Goal: Check status: Check status

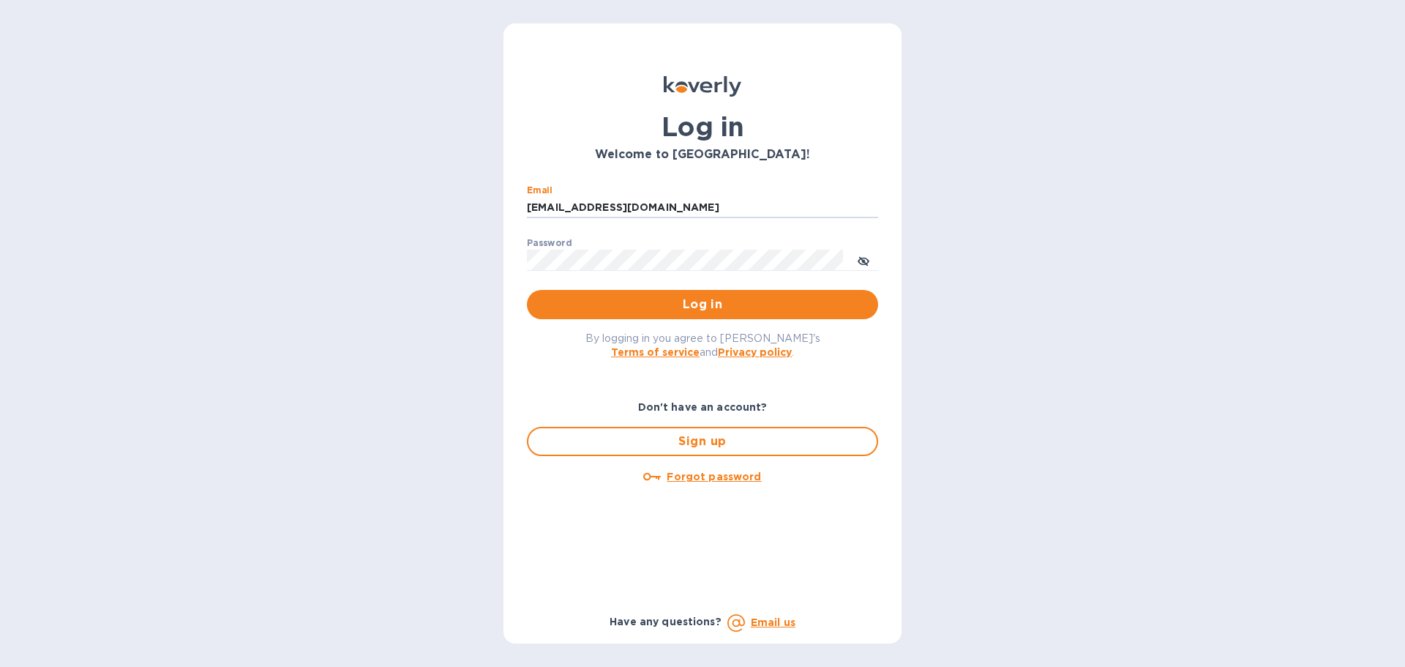
drag, startPoint x: 651, startPoint y: 209, endPoint x: 497, endPoint y: 207, distance: 154.4
click at [497, 207] on div "Log in Welcome to Koverly! Email ssinger@intlfreight.net ​ Password ​ Log in By…" at bounding box center [702, 333] width 1405 height 667
type input "ssinger@zarachlogistics.com"
click at [713, 297] on span "Log in" at bounding box center [703, 305] width 328 height 18
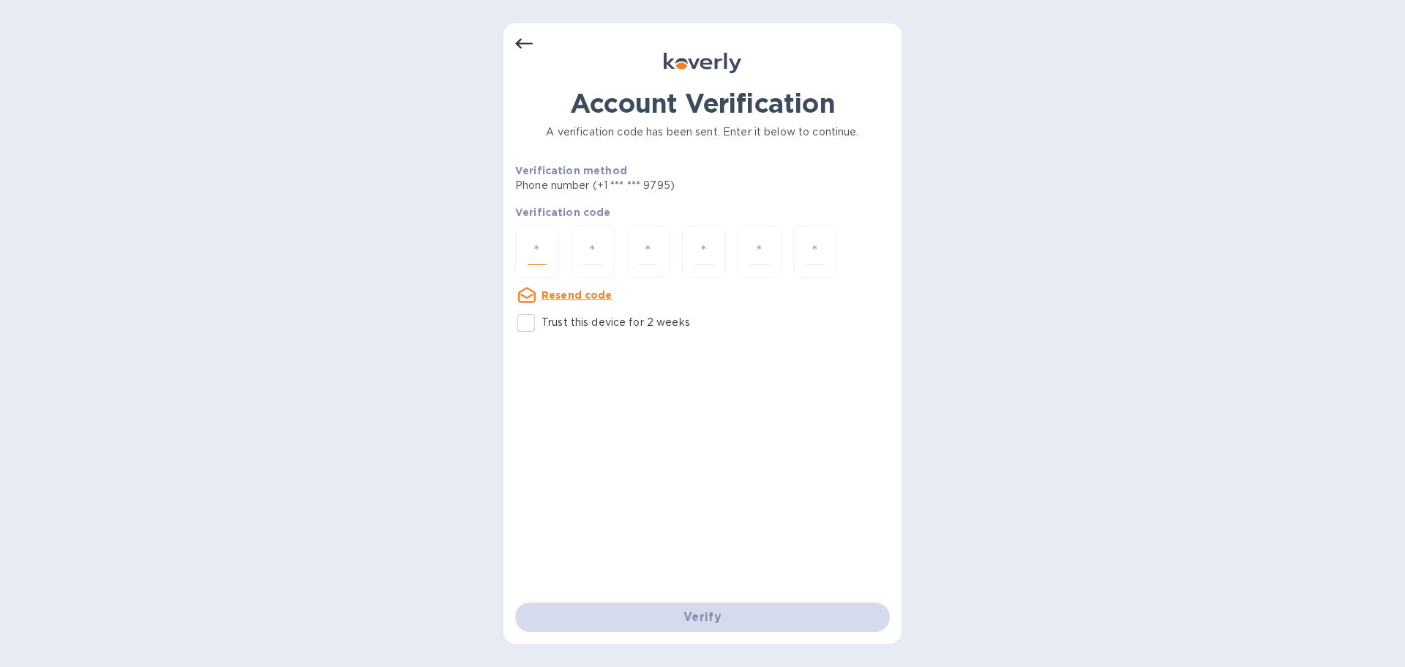
click at [541, 244] on input "number" at bounding box center [537, 251] width 19 height 27
type input "6"
type input "3"
type input "9"
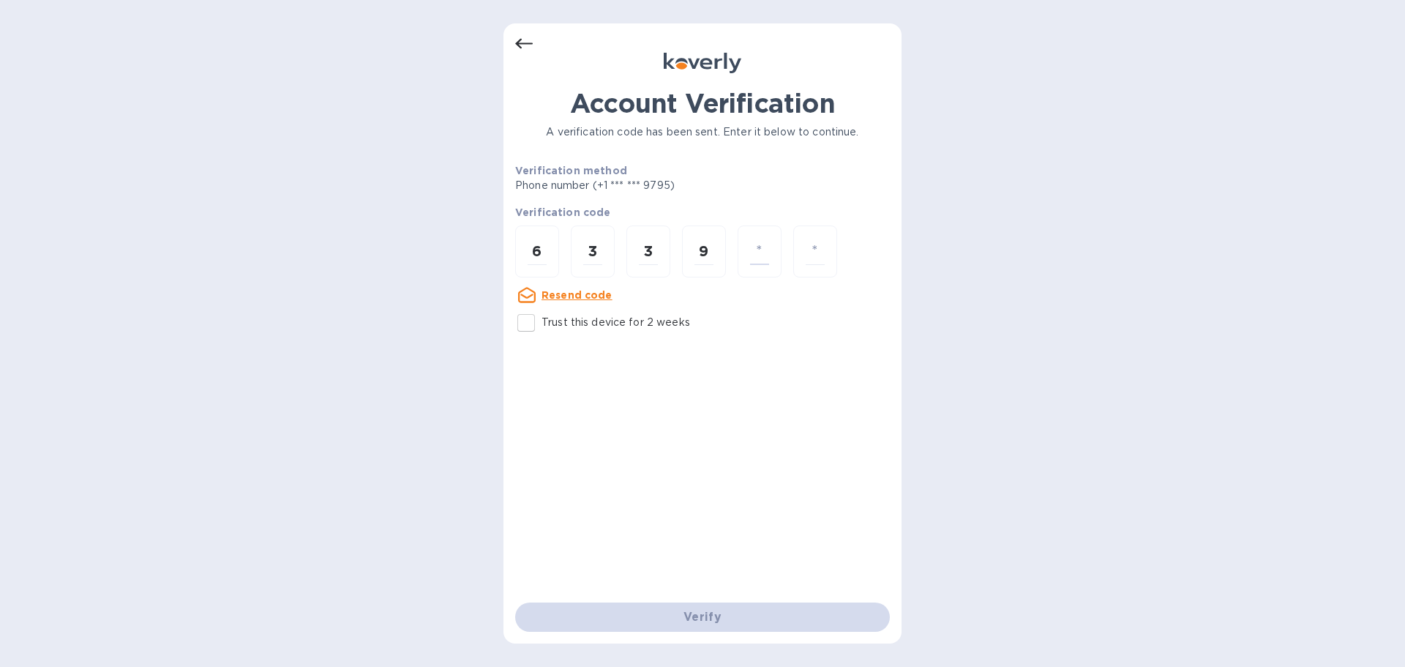
type input "4"
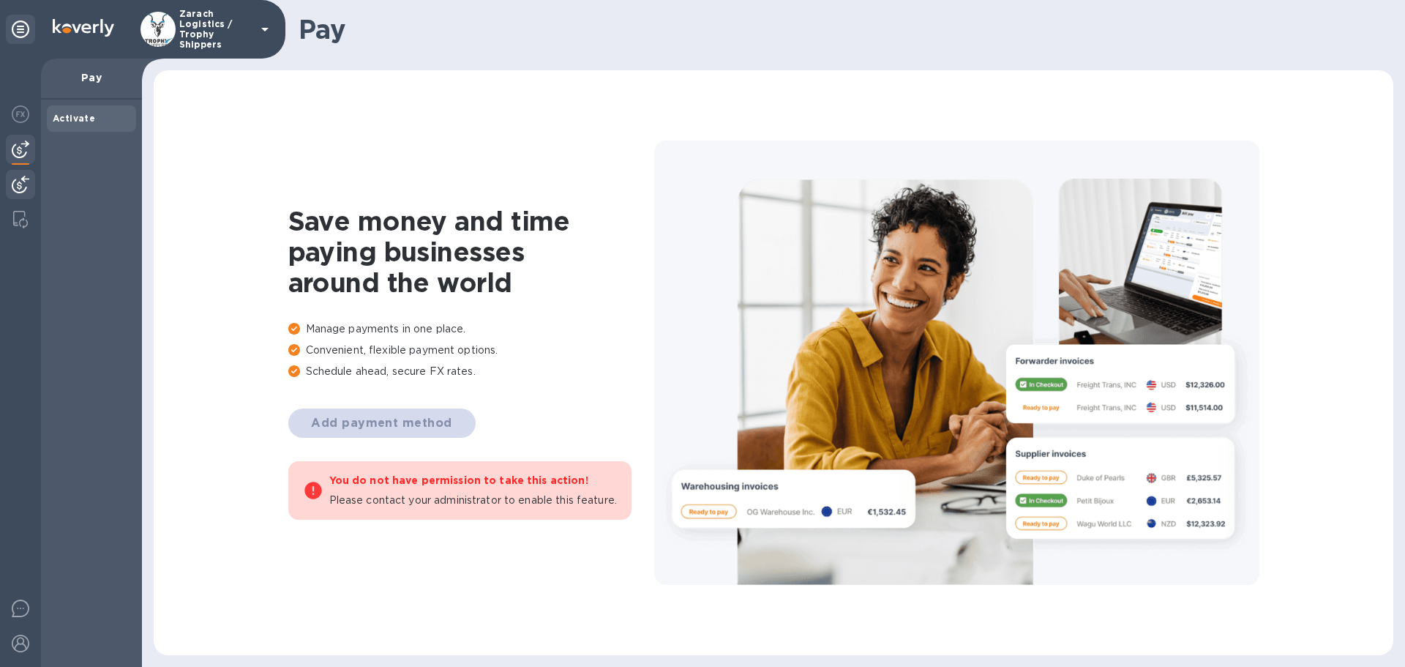
click at [15, 181] on img at bounding box center [21, 185] width 18 height 18
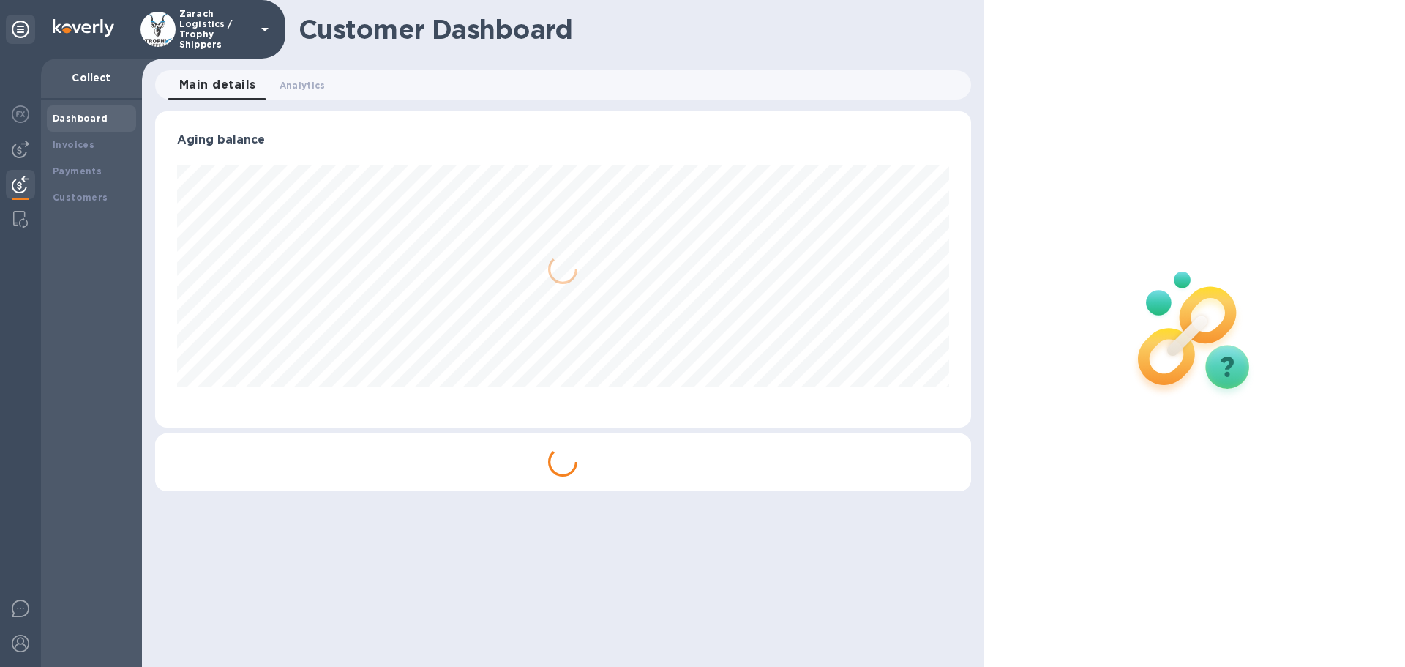
scroll to position [316, 815]
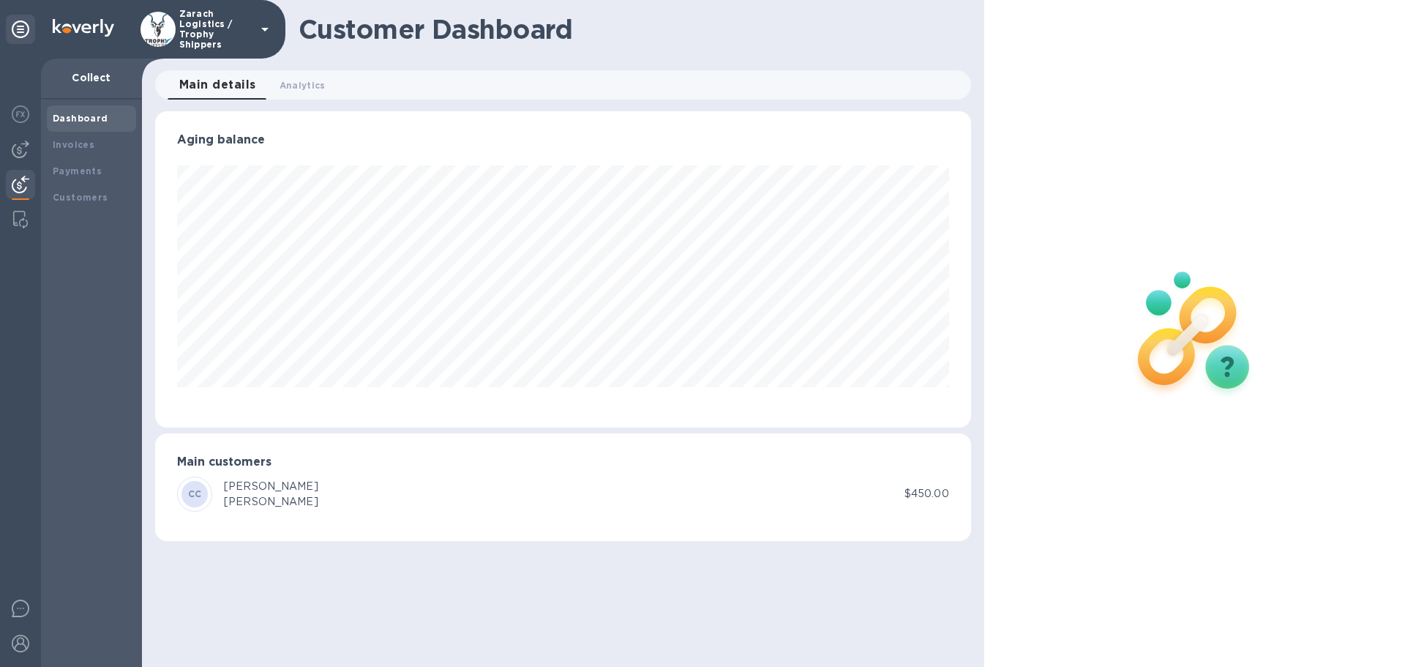
click at [27, 181] on img at bounding box center [21, 185] width 18 height 18
click at [74, 168] on b "Payments" at bounding box center [77, 170] width 49 height 11
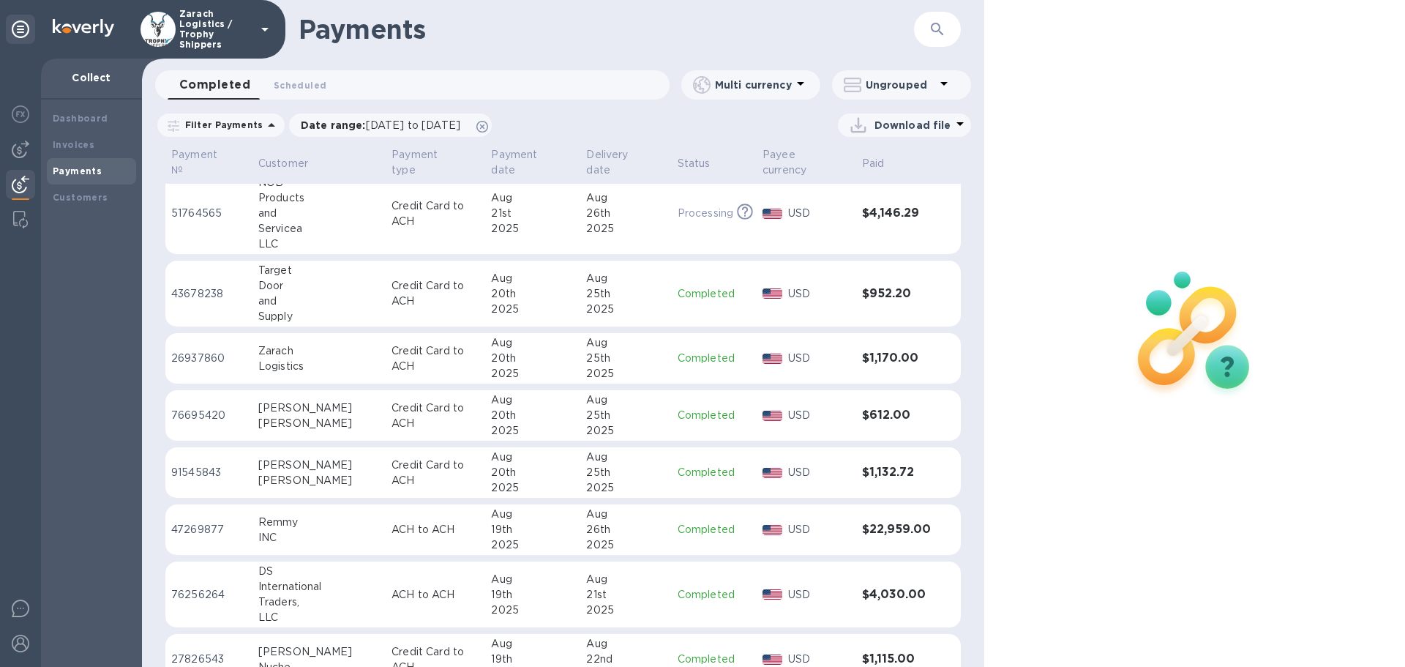
scroll to position [1199, 0]
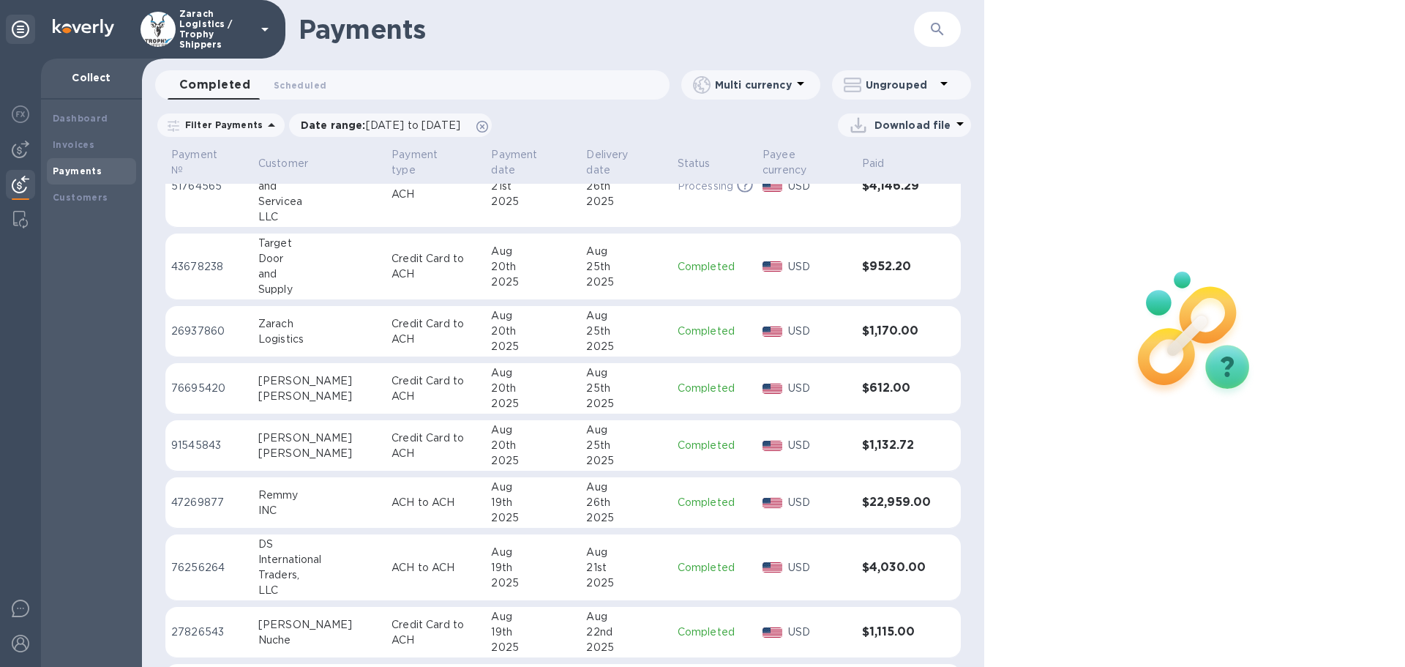
click at [183, 260] on p "43678238" at bounding box center [208, 266] width 75 height 15
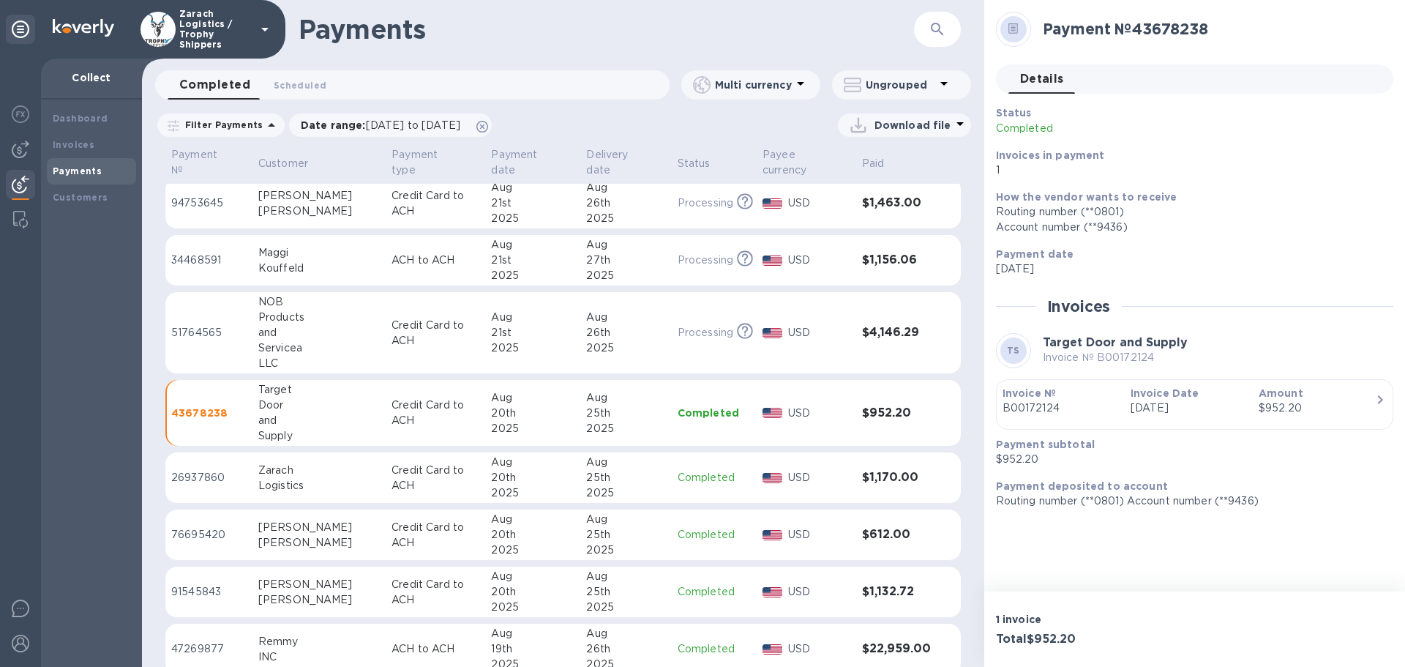
scroll to position [1126, 0]
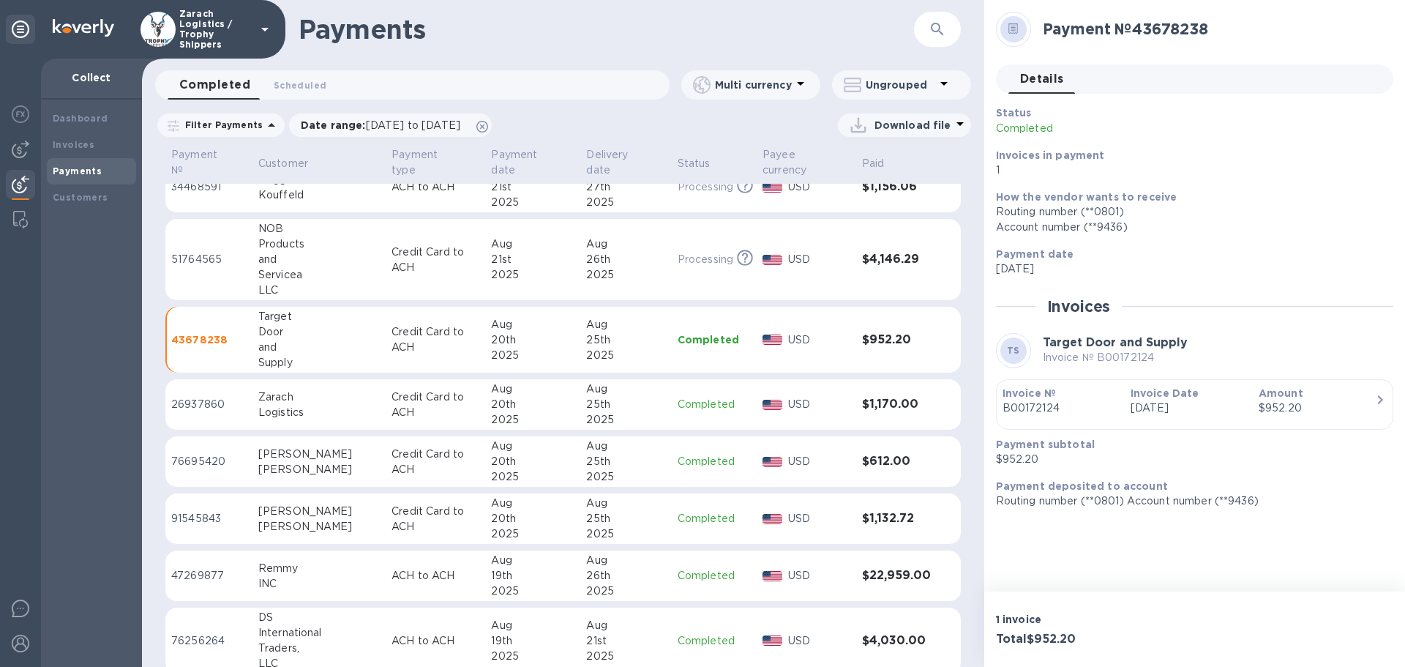
click at [202, 511] on p "91545843" at bounding box center [208, 518] width 75 height 15
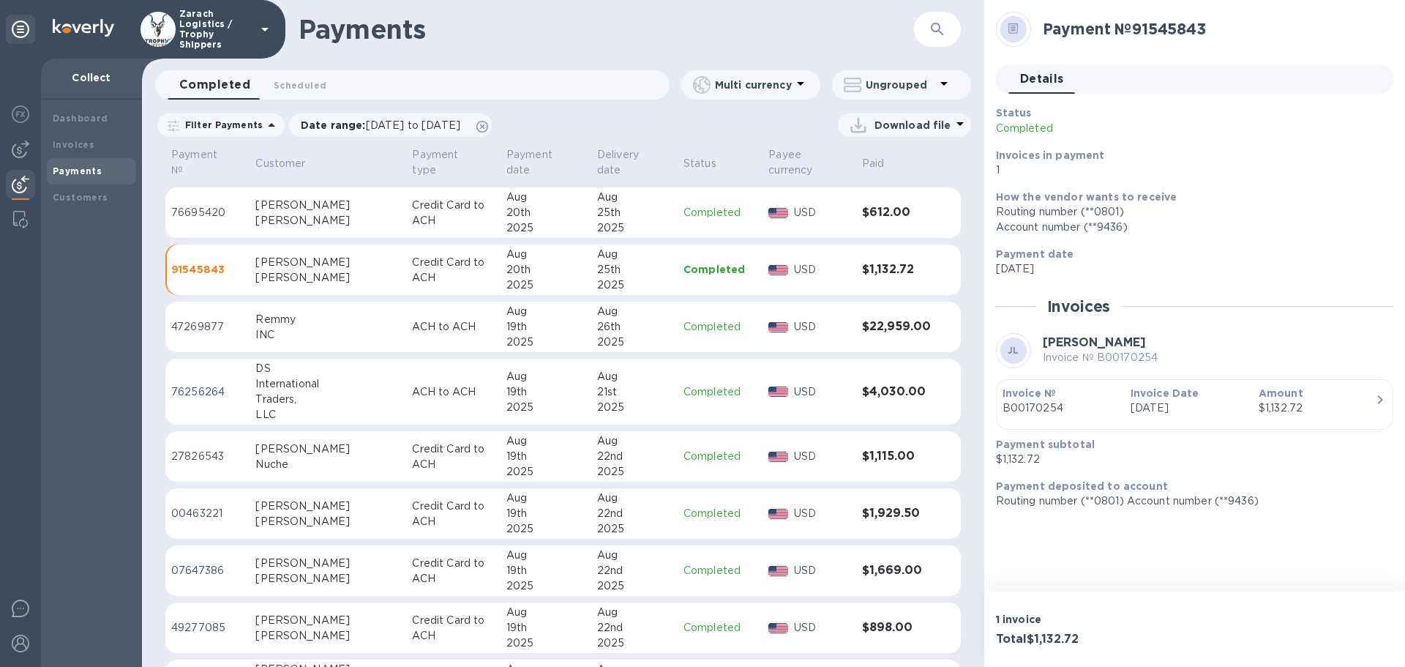
scroll to position [1302, 0]
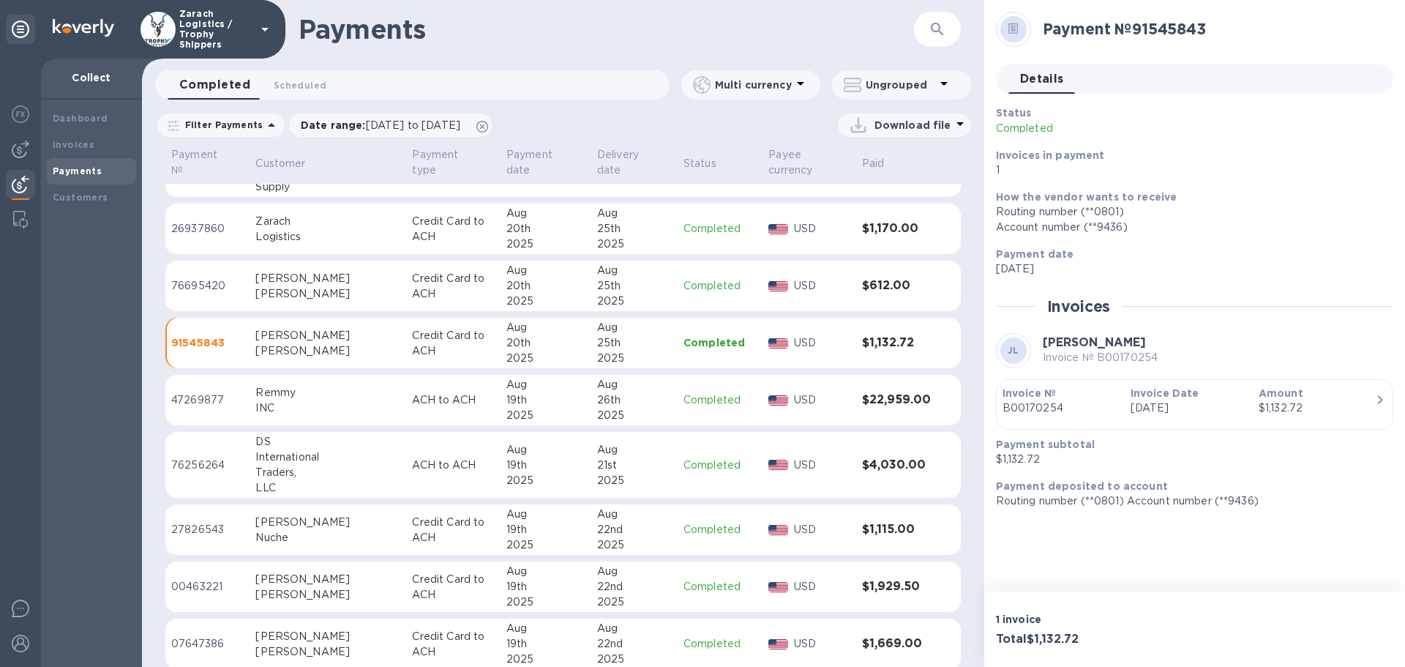
click at [208, 230] on p "26937860" at bounding box center [207, 228] width 72 height 15
click at [201, 401] on p "47269877" at bounding box center [207, 399] width 72 height 15
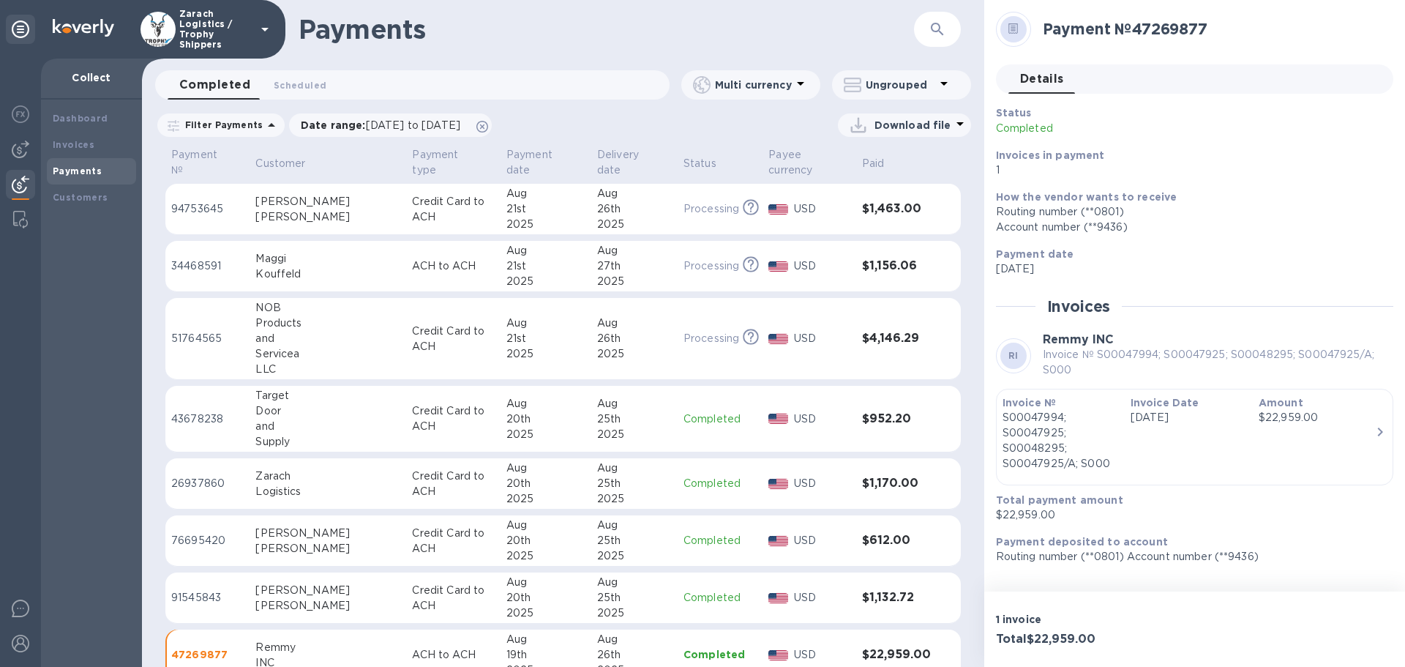
scroll to position [1155, 0]
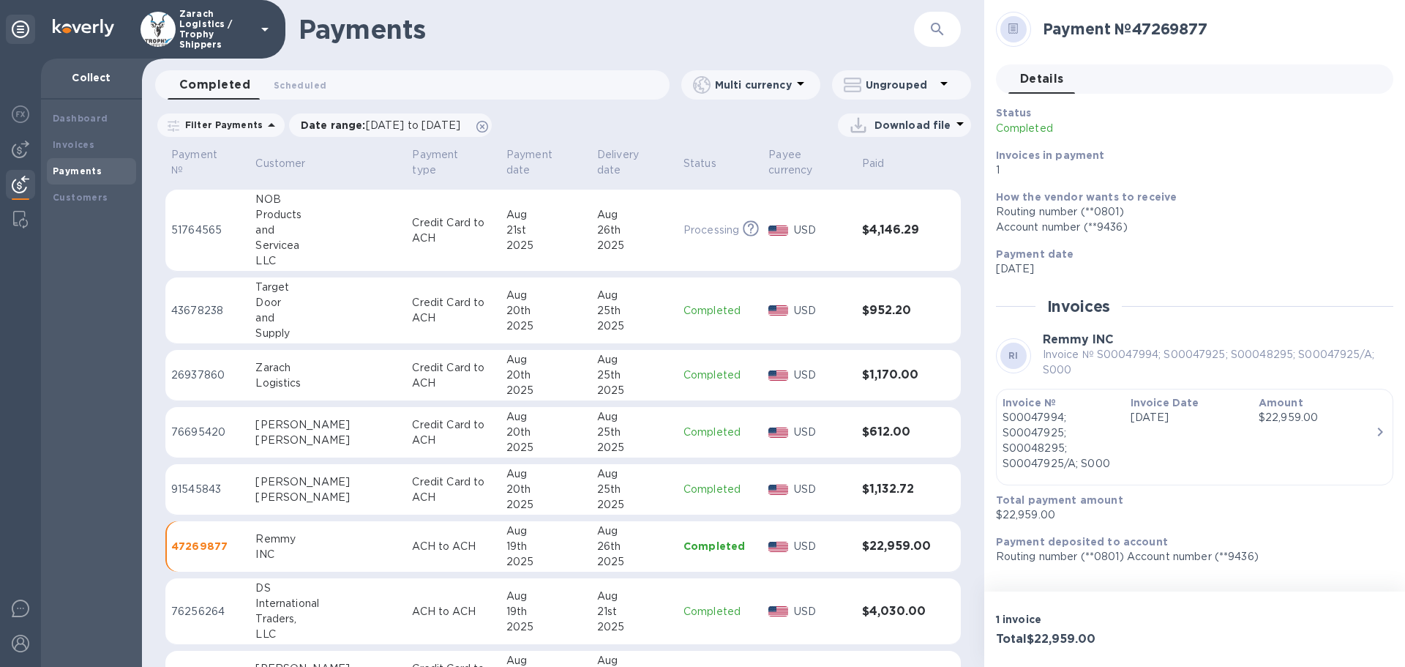
click at [191, 432] on p "76695420" at bounding box center [207, 431] width 72 height 15
